Goal: Check status: Check status

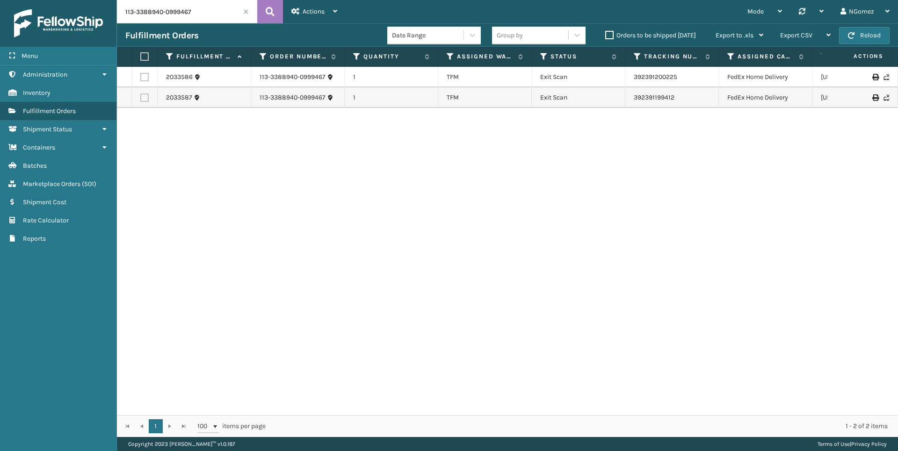
click at [169, 18] on input "113-3388940-0999467" at bounding box center [187, 11] width 140 height 23
paste input "112-2762199-1335420"
type input "112-2762199-1335420"
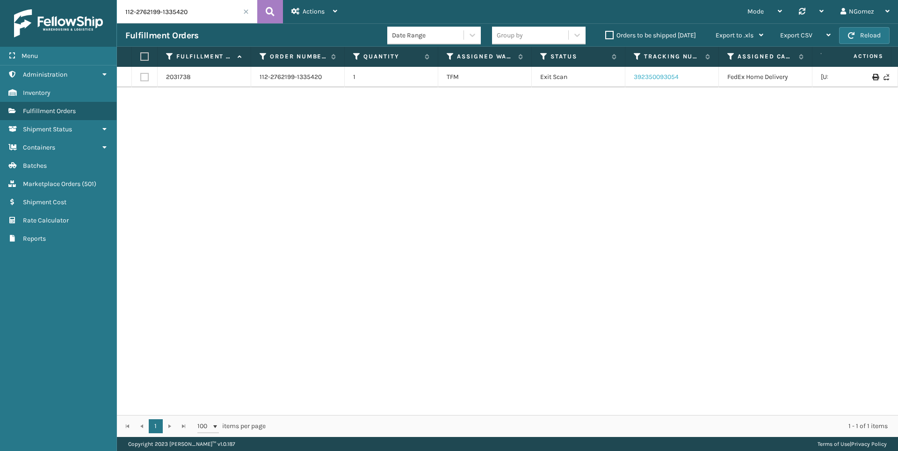
click at [663, 78] on link "392350093054" at bounding box center [656, 77] width 45 height 8
click at [169, 17] on input "112-2762199-1335420" at bounding box center [187, 11] width 140 height 23
paste input "113-8196205-5328229"
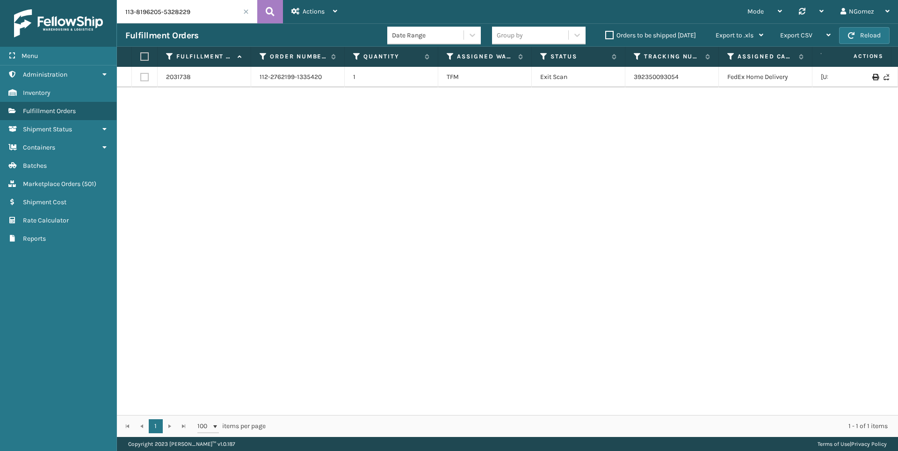
type input "113-8196205-5328229"
click at [664, 80] on link "392191968810" at bounding box center [655, 77] width 42 height 8
click at [91, 183] on span "( 501 )" at bounding box center [89, 184] width 15 height 8
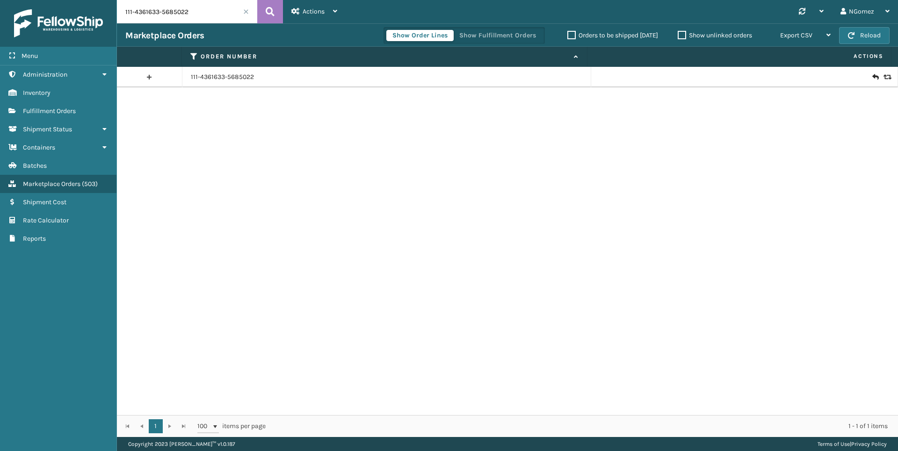
click at [199, 11] on input "111-4361633-5685022" at bounding box center [187, 11] width 140 height 23
paste input "111-1219310-8276202"
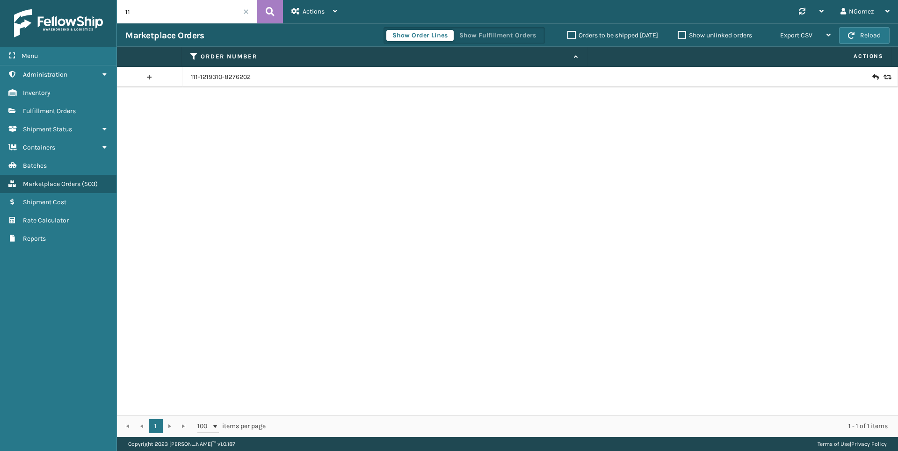
type input "1"
type input "111-1219310-8276202"
click at [199, 11] on input "111-1219310-8276202" at bounding box center [187, 11] width 140 height 23
click at [873, 75] on icon at bounding box center [876, 77] width 6 height 9
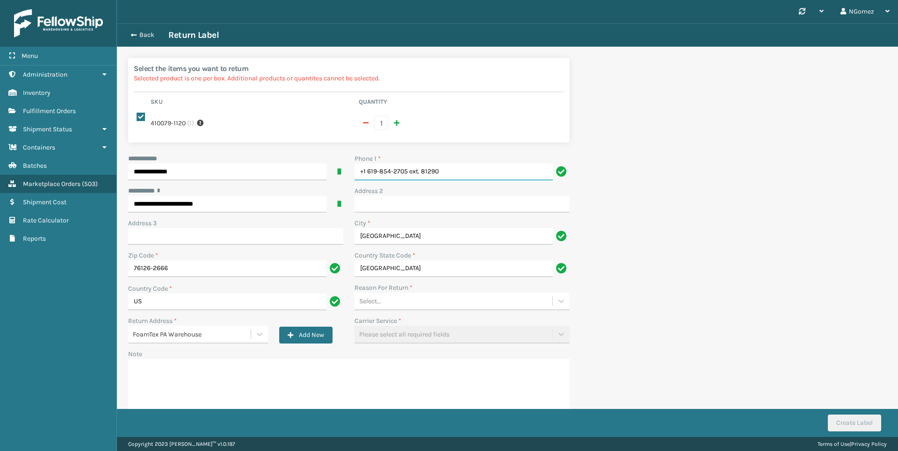
click at [468, 168] on input "+1 619-854-2705 ext. 81290" at bounding box center [454, 172] width 198 height 17
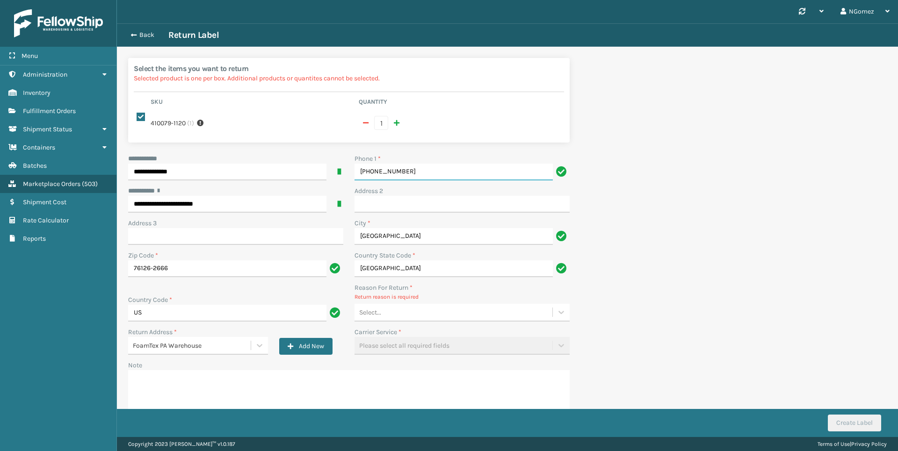
type input "[PHONE_NUMBER]"
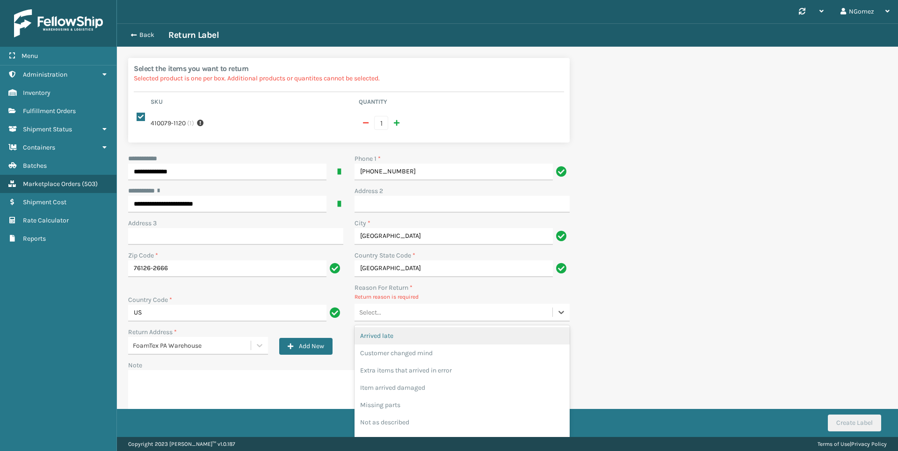
click at [468, 308] on div "Select..." at bounding box center [454, 312] width 198 height 15
click at [416, 350] on div "Customer changed mind" at bounding box center [462, 353] width 215 height 17
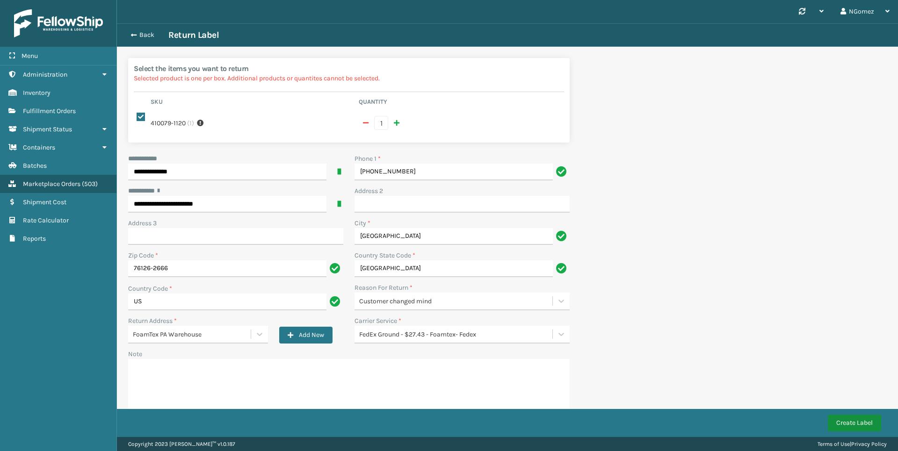
click at [861, 423] on button "Create Label" at bounding box center [854, 423] width 53 height 17
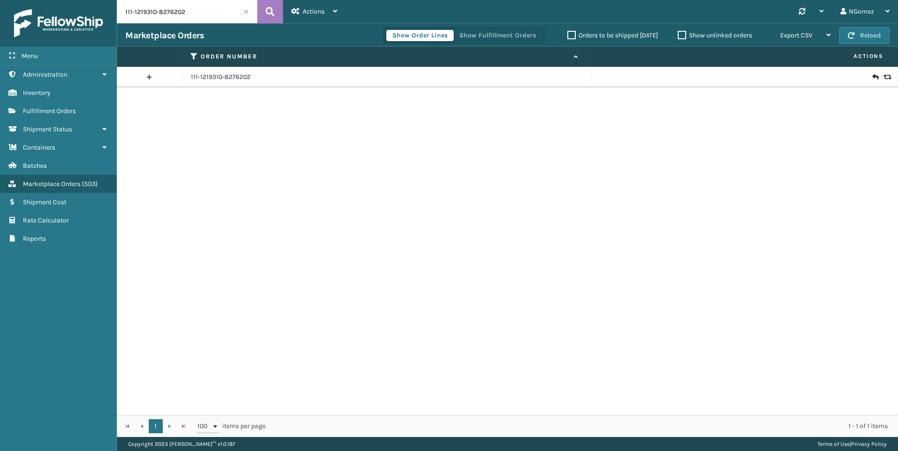
click at [172, 8] on input "111-1219310-8276202" at bounding box center [187, 11] width 140 height 23
paste input "111-4735352-9844256"
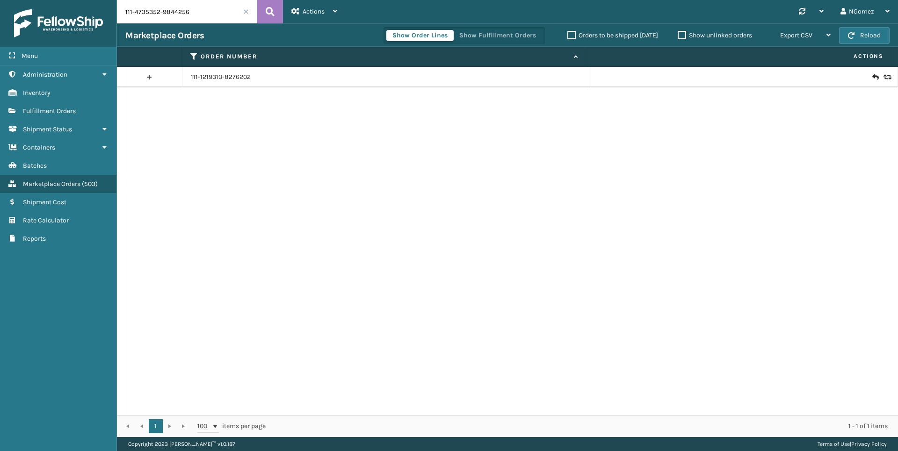
type input "111-4735352-9844256"
click at [873, 76] on icon at bounding box center [876, 77] width 6 height 9
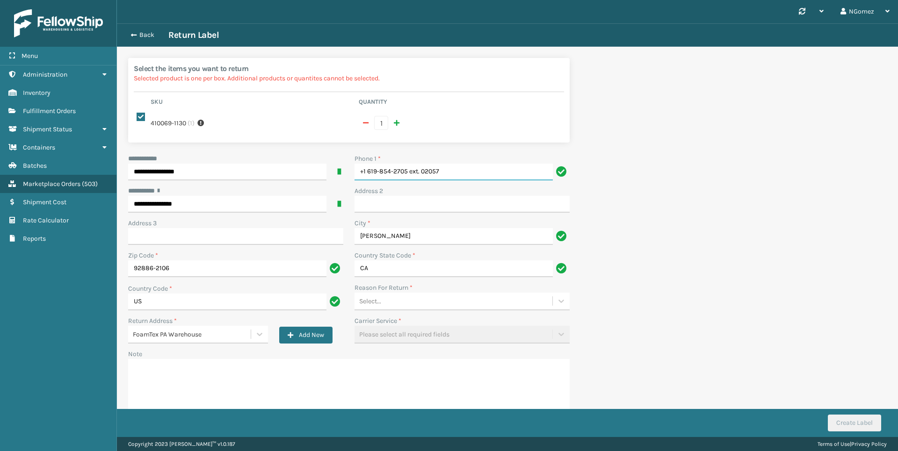
click at [457, 172] on input "+1 619-854-2705 ext. 02057" at bounding box center [454, 172] width 198 height 17
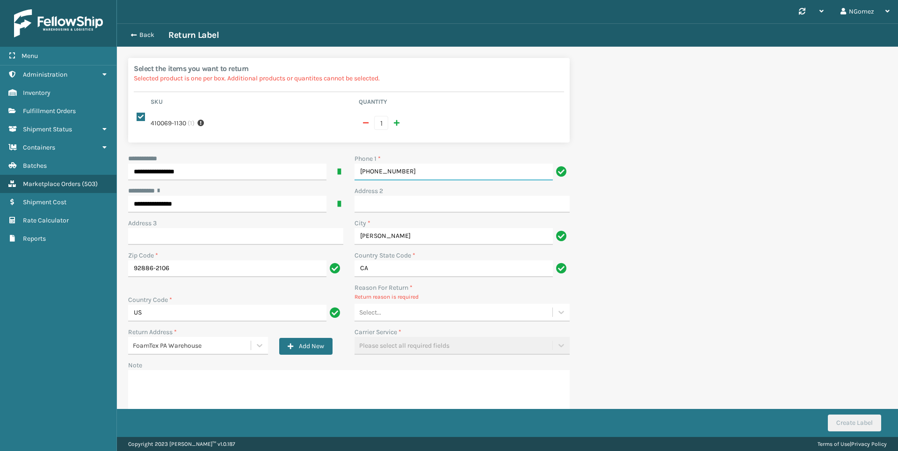
type input "[PHONE_NUMBER]"
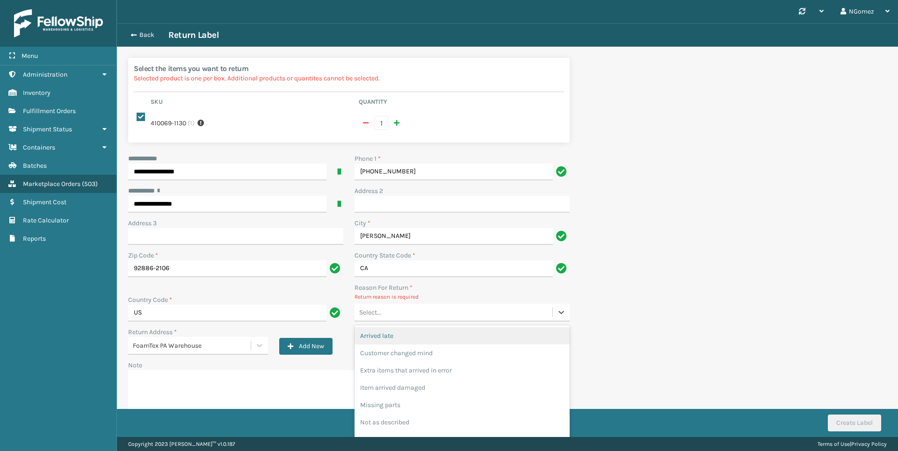
click at [439, 312] on div "Select..." at bounding box center [454, 312] width 198 height 15
click at [416, 346] on div "Customer changed mind" at bounding box center [462, 353] width 215 height 17
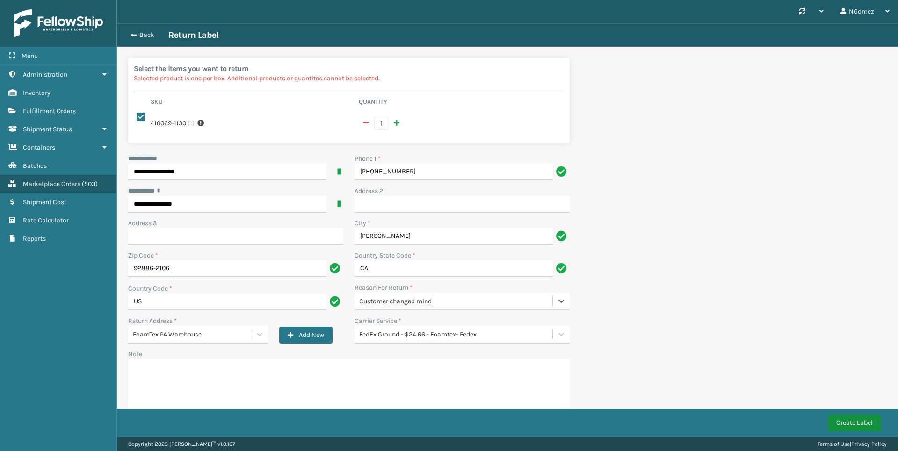
click at [847, 420] on button "Create Label" at bounding box center [854, 423] width 53 height 17
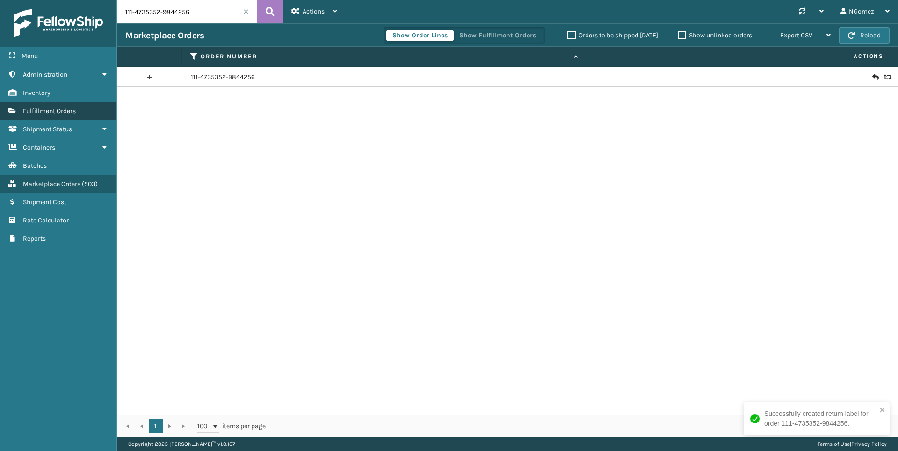
click at [49, 109] on span "Fulfillment Orders" at bounding box center [49, 111] width 53 height 8
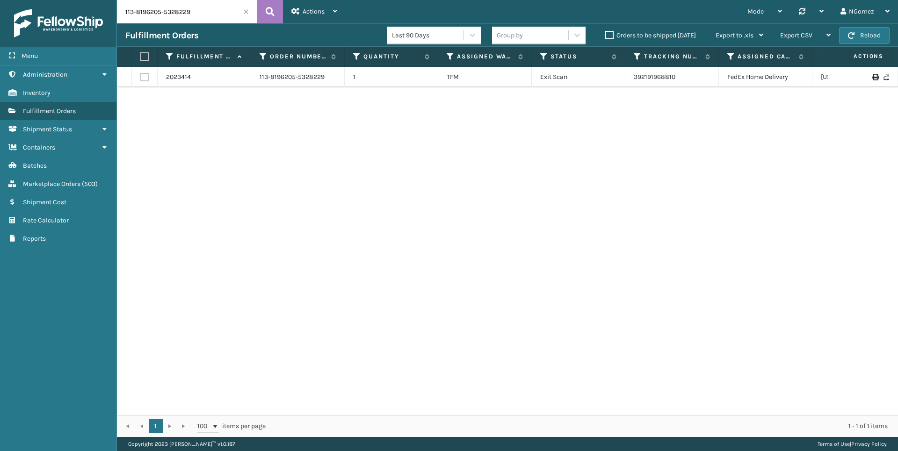
click at [211, 16] on input "113-8196205-5328229" at bounding box center [187, 11] width 140 height 23
paste input "113-8946243-3444253"
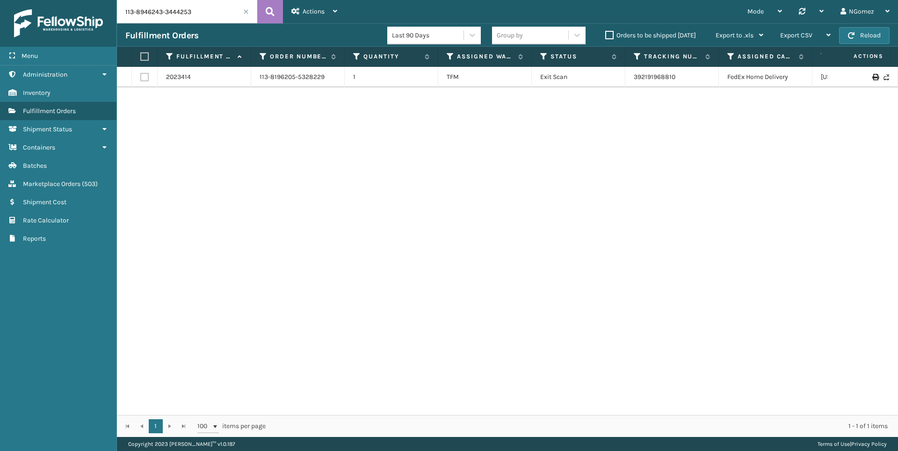
click at [211, 16] on input "113-8946243-3444253" at bounding box center [187, 11] width 140 height 23
type input "113-8946243-3444253"
click at [662, 76] on link "392141292660" at bounding box center [655, 77] width 42 height 8
click at [116, 106] on link "Fulfillment Orders" at bounding box center [58, 111] width 116 height 18
click at [168, 8] on input "113-8946243-3444253" at bounding box center [187, 11] width 140 height 23
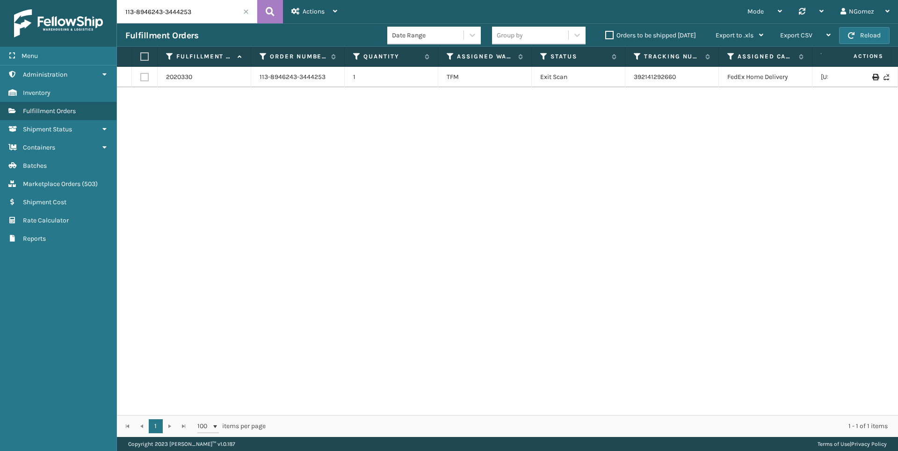
click at [168, 8] on input "113-8946243-3444253" at bounding box center [187, 11] width 140 height 23
paste input "112-1787711-5949004"
type input "112-1787711-5949004"
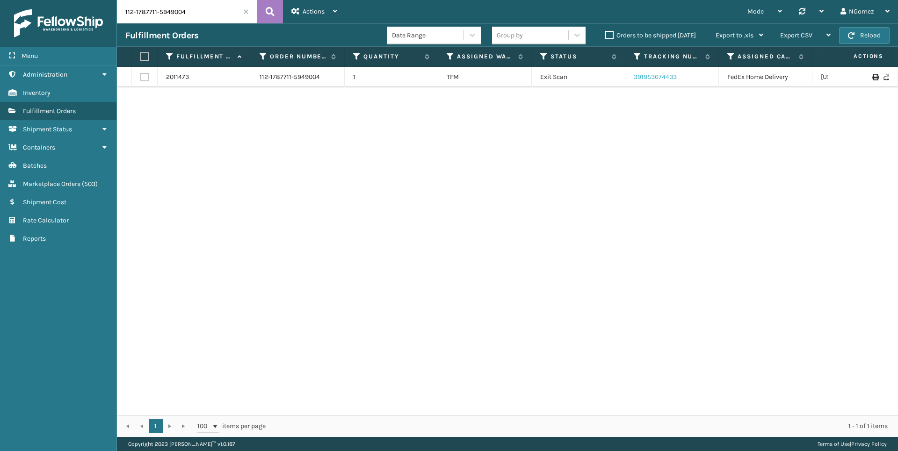
click at [654, 75] on link "391953674433" at bounding box center [655, 77] width 43 height 8
